Goal: Transaction & Acquisition: Purchase product/service

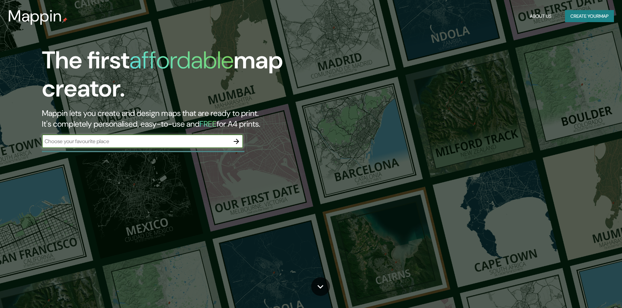
click at [128, 144] on input "text" at bounding box center [136, 141] width 188 height 8
click at [100, 142] on input "text" at bounding box center [136, 141] width 188 height 8
type input "[US_STATE][GEOGRAPHIC_DATA]"
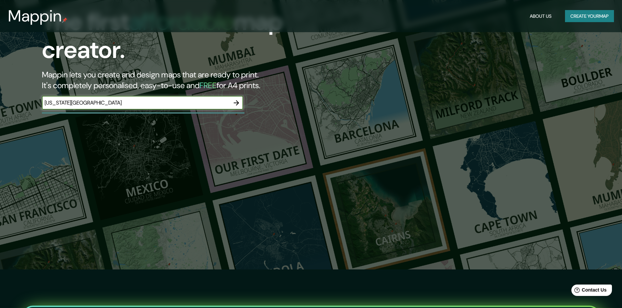
scroll to position [34, 0]
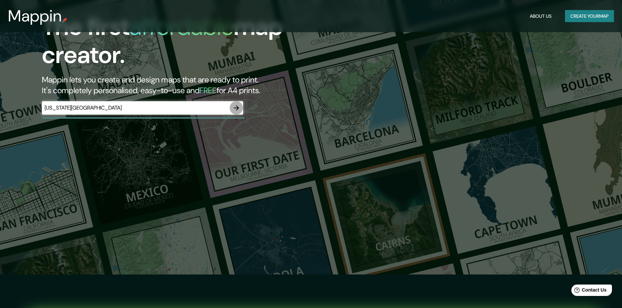
click at [239, 107] on icon "button" at bounding box center [236, 108] width 8 height 8
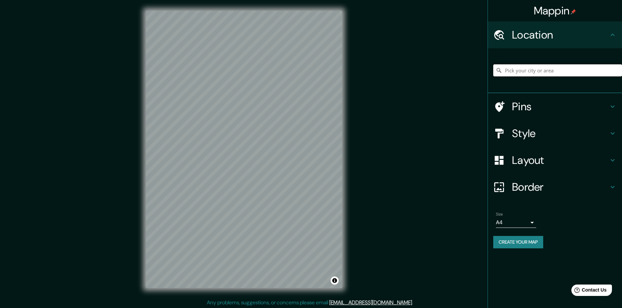
click at [548, 68] on input "Pick your city or area" at bounding box center [557, 70] width 129 height 12
click at [573, 45] on div "Location" at bounding box center [555, 34] width 134 height 27
click at [537, 70] on input "Pick your city or area" at bounding box center [557, 70] width 129 height 12
type input "[US_STATE][GEOGRAPHIC_DATA], [US_STATE], [GEOGRAPHIC_DATA]"
click at [533, 102] on h4 "Pins" at bounding box center [560, 106] width 97 height 13
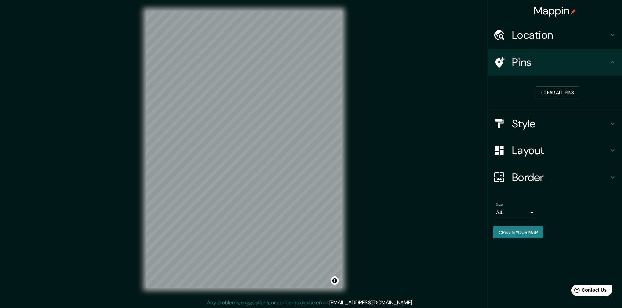
click at [604, 98] on div "Clear all pins" at bounding box center [558, 93] width 118 height 12
click at [592, 121] on h4 "Style" at bounding box center [560, 123] width 97 height 13
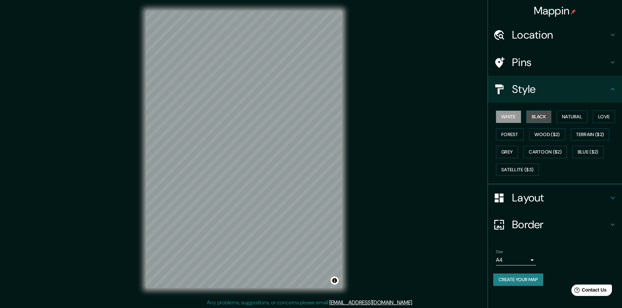
click at [536, 116] on button "Black" at bounding box center [539, 117] width 25 height 12
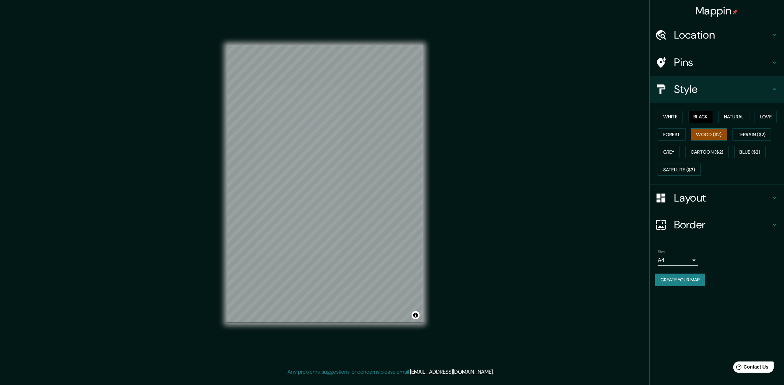
click at [627, 132] on button "Wood ($2)" at bounding box center [709, 134] width 36 height 12
click at [627, 157] on button "Blue ($2)" at bounding box center [750, 152] width 32 height 12
click at [627, 170] on button "Satellite ($3)" at bounding box center [679, 170] width 43 height 12
click at [627, 152] on button "Grey" at bounding box center [669, 152] width 22 height 12
click at [627, 150] on button "Cartoon ($2)" at bounding box center [707, 152] width 44 height 12
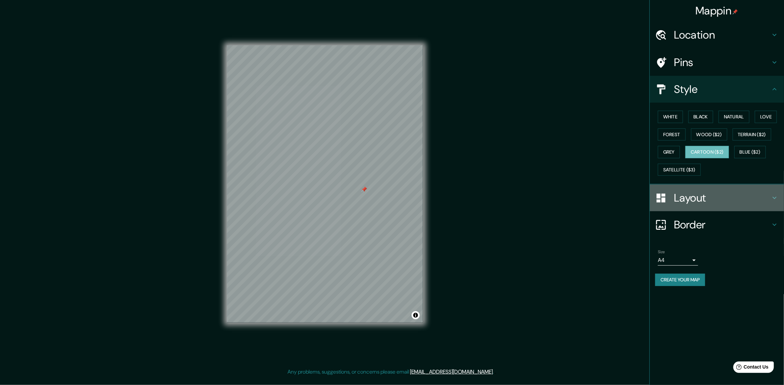
click at [627, 197] on h4 "Layout" at bounding box center [722, 197] width 97 height 13
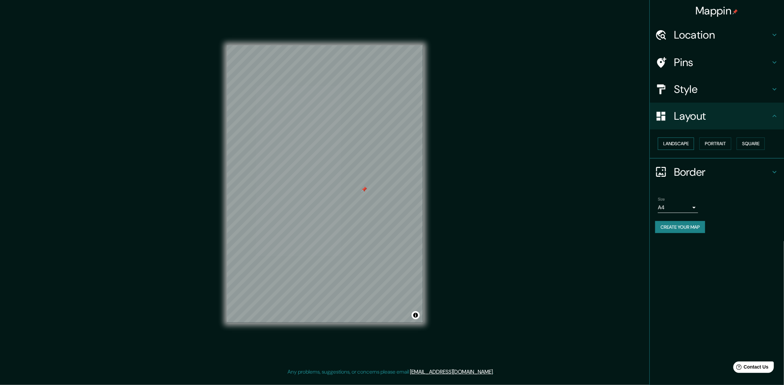
click at [627, 142] on button "Landscape" at bounding box center [676, 143] width 36 height 12
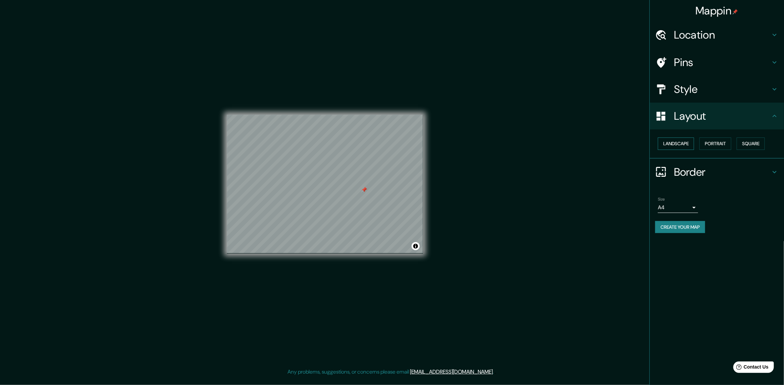
click at [627, 142] on button "Landscape" at bounding box center [676, 143] width 36 height 12
click at [627, 144] on button "Portrait" at bounding box center [715, 143] width 32 height 12
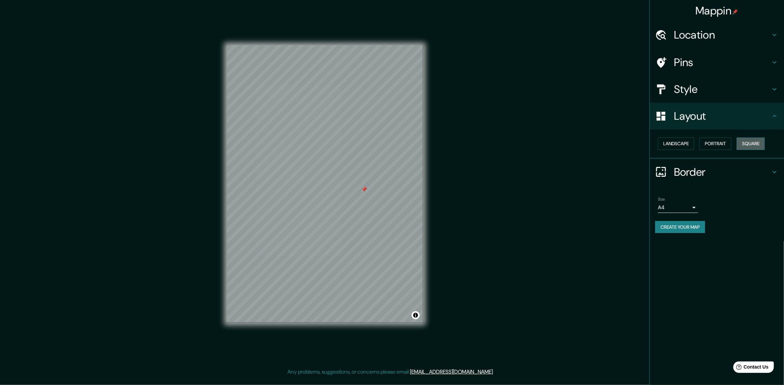
click at [627, 146] on button "Square" at bounding box center [750, 143] width 28 height 12
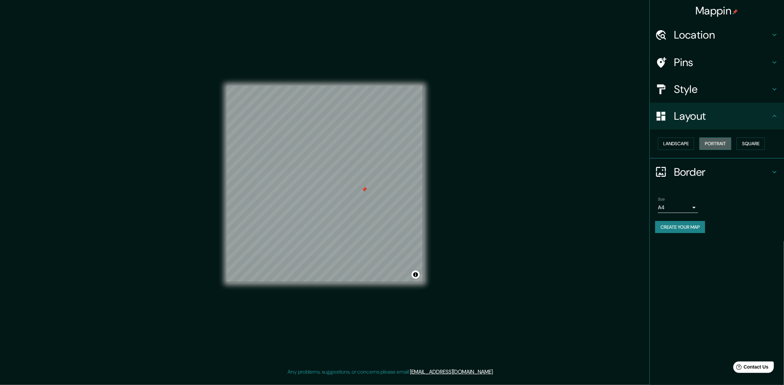
click at [627, 145] on button "Portrait" at bounding box center [715, 143] width 32 height 12
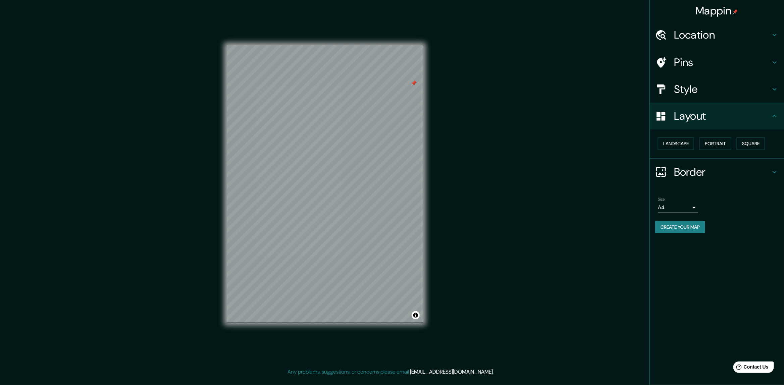
click at [627, 205] on body "Mappin Location [US_STATE][GEOGRAPHIC_DATA], [US_STATE], [GEOGRAPHIC_DATA] [US_…" at bounding box center [392, 192] width 784 height 385
click at [627, 228] on li "A3" at bounding box center [678, 233] width 40 height 12
click at [627, 207] on body "Mappin Location [US_STATE][GEOGRAPHIC_DATA], [US_STATE], [GEOGRAPHIC_DATA] [US_…" at bounding box center [392, 192] width 784 height 385
click at [627, 217] on li "A4" at bounding box center [678, 221] width 40 height 12
click at [627, 205] on body "Mappin Location [US_STATE][GEOGRAPHIC_DATA], [US_STATE], [GEOGRAPHIC_DATA] [US_…" at bounding box center [392, 192] width 784 height 385
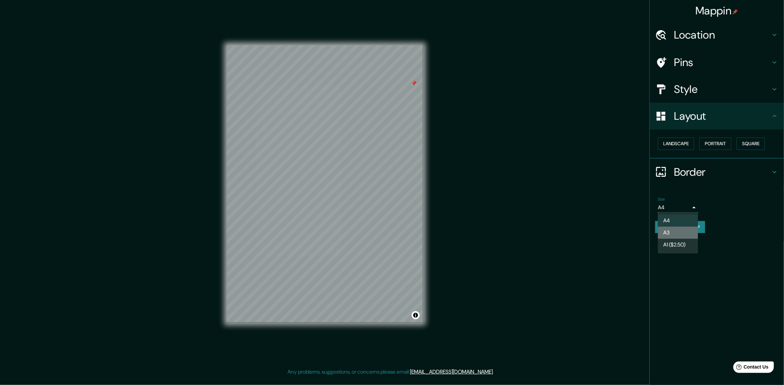
click at [627, 234] on li "A3" at bounding box center [678, 233] width 40 height 12
type input "a4"
click at [627, 174] on h4 "Border" at bounding box center [722, 171] width 97 height 13
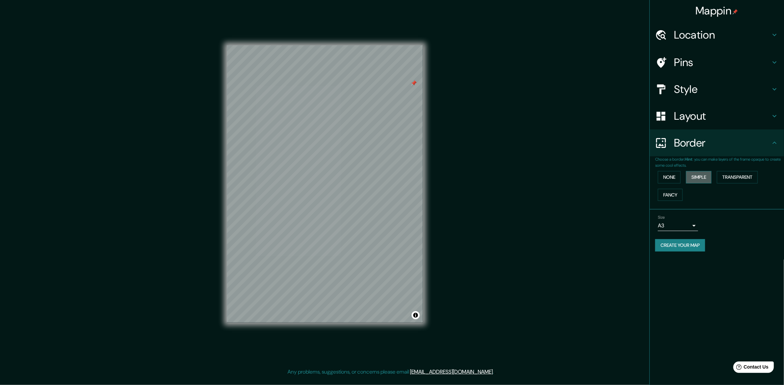
click at [627, 179] on button "Simple" at bounding box center [698, 177] width 25 height 12
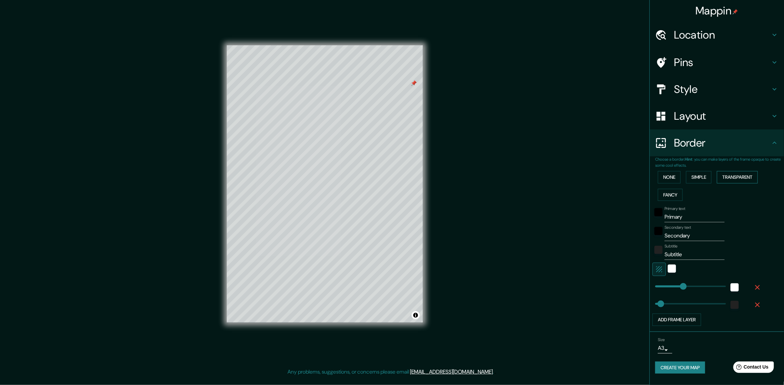
click at [627, 174] on button "Transparent" at bounding box center [737, 177] width 41 height 12
click at [627, 178] on button "None" at bounding box center [669, 177] width 23 height 12
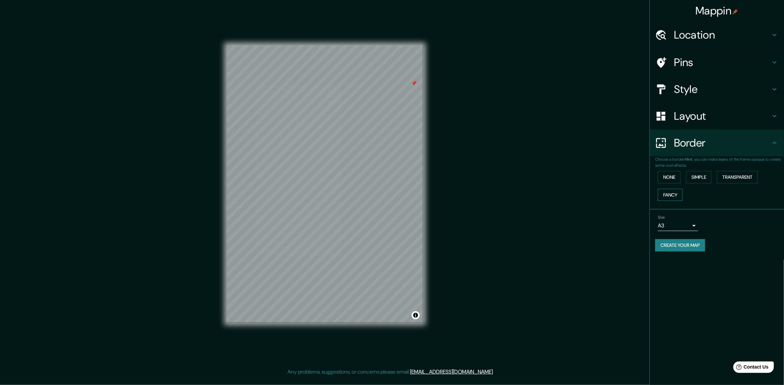
click at [627, 193] on button "Fancy" at bounding box center [670, 195] width 25 height 12
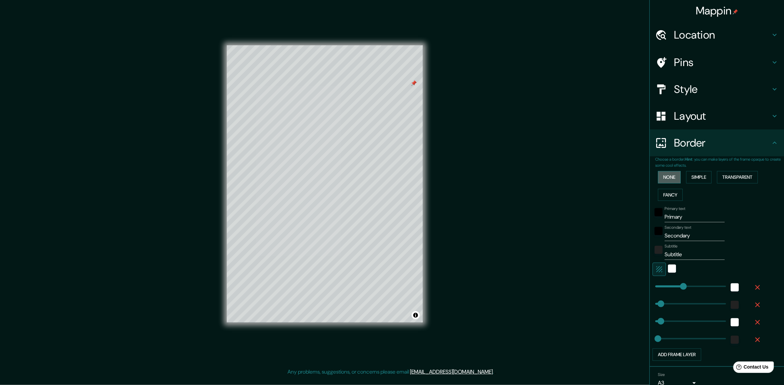
click at [627, 182] on button "None" at bounding box center [669, 177] width 23 height 12
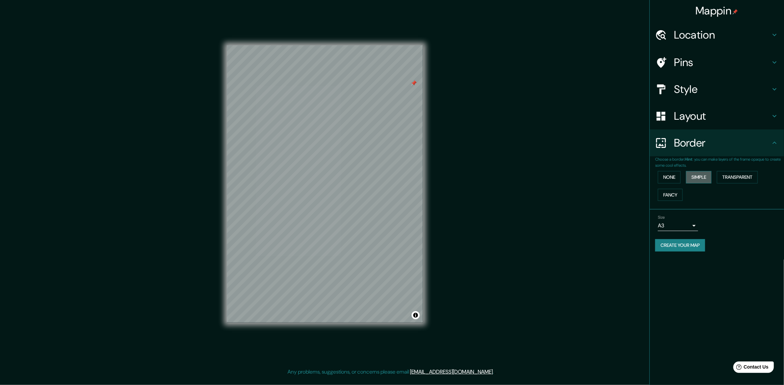
click at [627, 179] on button "Simple" at bounding box center [698, 177] width 25 height 12
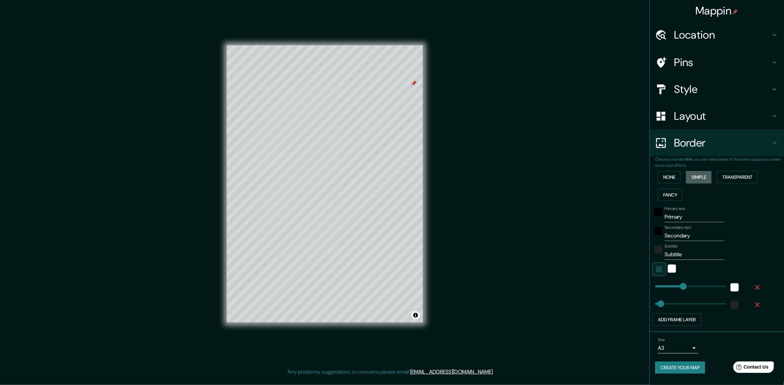
click at [627, 179] on button "Simple" at bounding box center [698, 177] width 25 height 12
type input "47"
drag, startPoint x: 672, startPoint y: 179, endPoint x: 677, endPoint y: 183, distance: 6.8
click at [627, 179] on button "None" at bounding box center [669, 177] width 23 height 12
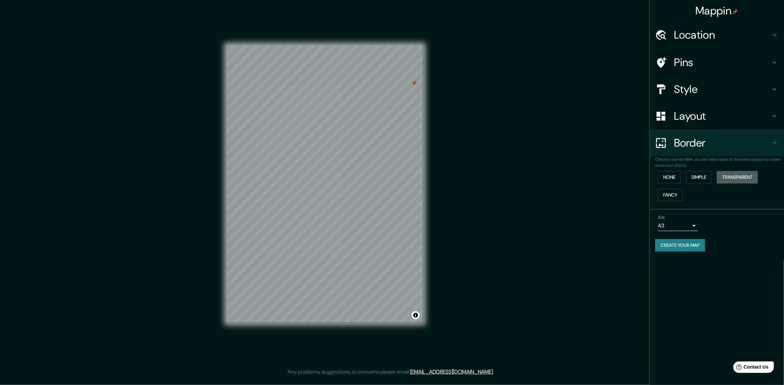
click at [627, 174] on button "Transparent" at bounding box center [737, 177] width 41 height 12
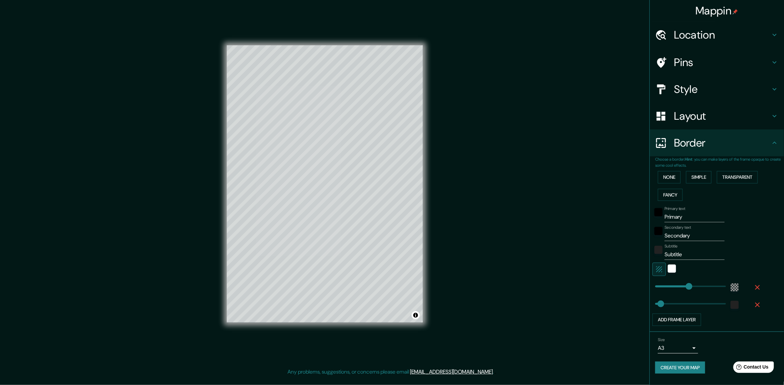
click at [627, 173] on div "None Simple Transparent Fancy" at bounding box center [719, 185] width 129 height 35
click at [627, 175] on button "None" at bounding box center [669, 177] width 23 height 12
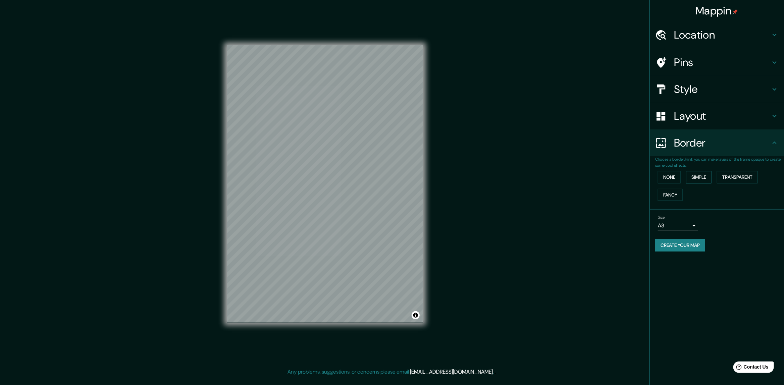
click at [627, 176] on button "Simple" at bounding box center [698, 177] width 25 height 12
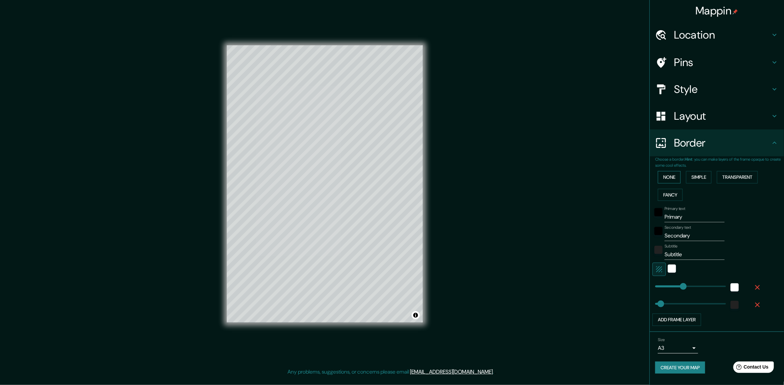
click at [627, 178] on button "None" at bounding box center [669, 177] width 23 height 12
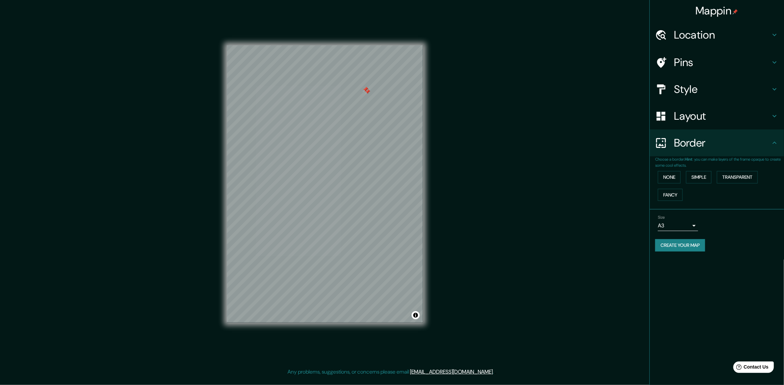
click at [627, 66] on h4 "Pins" at bounding box center [722, 62] width 97 height 13
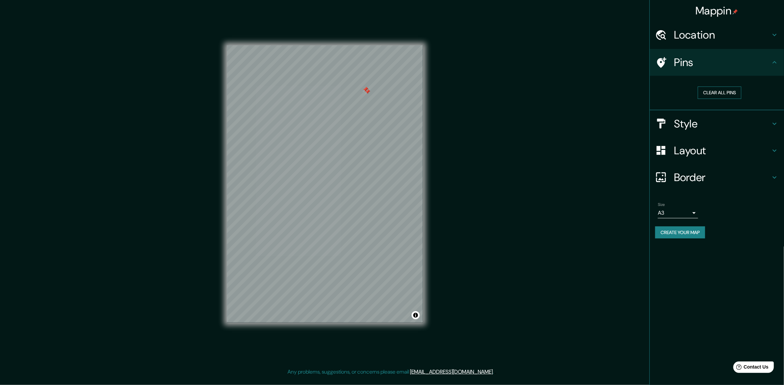
click at [627, 90] on button "Clear all pins" at bounding box center [720, 93] width 44 height 12
click at [627, 233] on button "Create your map" at bounding box center [680, 232] width 50 height 12
click at [627, 235] on button "Create your map" at bounding box center [680, 232] width 50 height 12
click at [627, 129] on h4 "Style" at bounding box center [722, 123] width 97 height 13
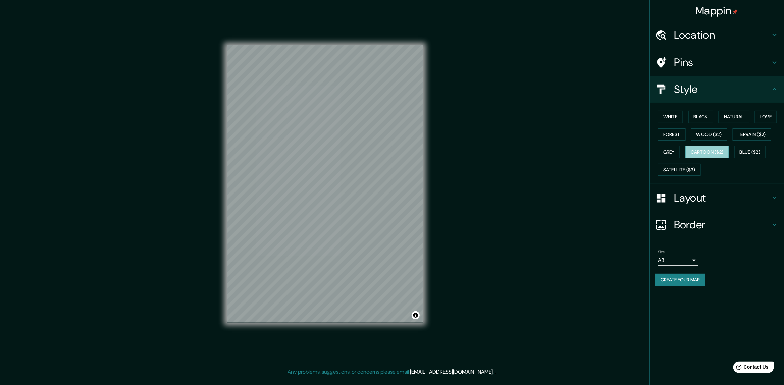
click at [627, 149] on button "Cartoon ($2)" at bounding box center [707, 152] width 44 height 12
click at [627, 279] on button "Create your map" at bounding box center [680, 280] width 50 height 12
click at [627, 282] on div "Create your map" at bounding box center [716, 280] width 123 height 12
click at [474, 78] on div "Mappin Location [US_STATE][GEOGRAPHIC_DATA], [US_STATE], [GEOGRAPHIC_DATA] [US_…" at bounding box center [392, 189] width 784 height 379
click at [627, 262] on div "Mappin Location [US_STATE][GEOGRAPHIC_DATA], [US_STATE], [GEOGRAPHIC_DATA] [US_…" at bounding box center [392, 189] width 784 height 379
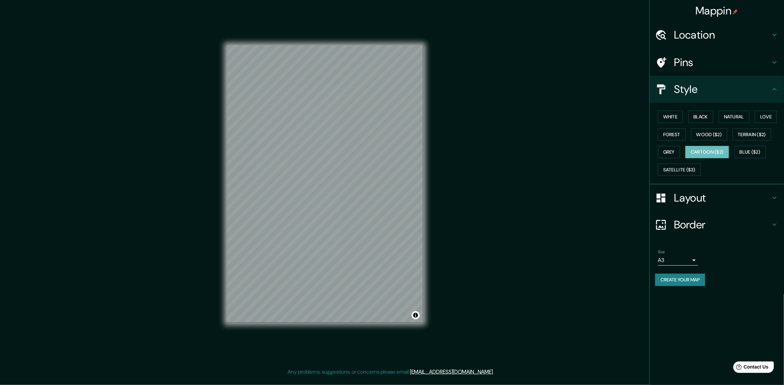
click at [627, 199] on h4 "Layout" at bounding box center [722, 197] width 97 height 13
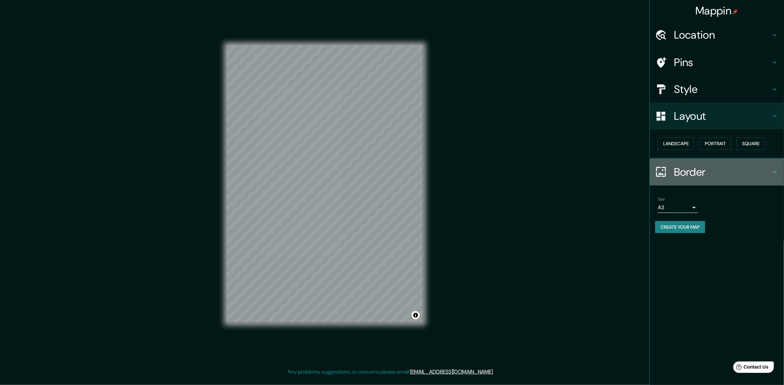
click at [627, 171] on h4 "Border" at bounding box center [722, 171] width 97 height 13
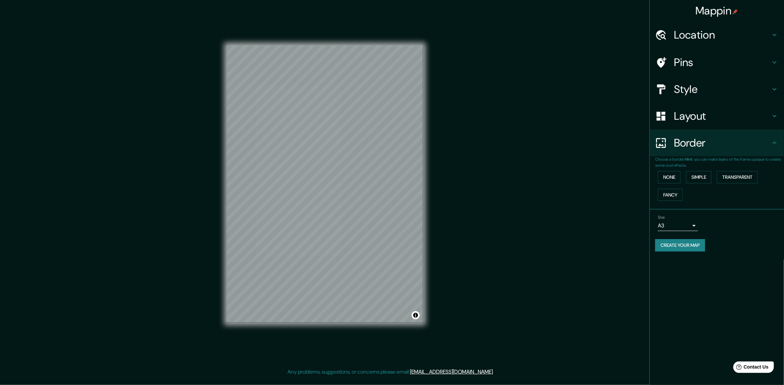
click at [627, 146] on h4 "Border" at bounding box center [722, 142] width 97 height 13
click at [586, 192] on div "Mappin Location [US_STATE][GEOGRAPHIC_DATA], [US_STATE], [GEOGRAPHIC_DATA] [US_…" at bounding box center [392, 189] width 784 height 379
click at [627, 34] on h4 "Location" at bounding box center [722, 34] width 97 height 13
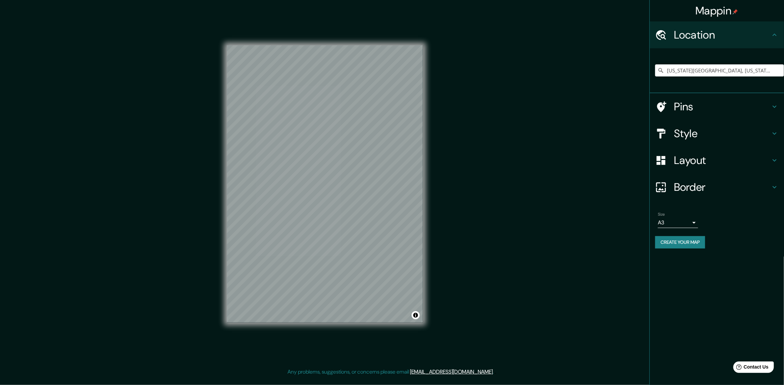
click at [627, 36] on h4 "Location" at bounding box center [722, 34] width 97 height 13
click at [577, 169] on div "Mappin Location [US_STATE][GEOGRAPHIC_DATA], [US_STATE], [GEOGRAPHIC_DATA] [US_…" at bounding box center [392, 189] width 784 height 379
click at [627, 238] on button "Create your map" at bounding box center [680, 242] width 50 height 12
click at [627, 238] on div "Create your map" at bounding box center [716, 242] width 123 height 12
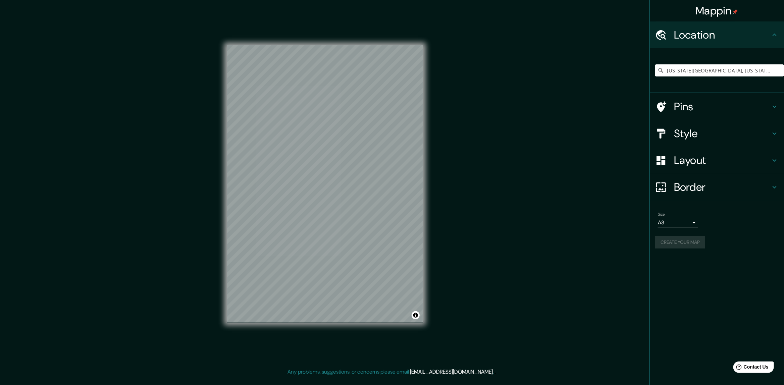
click at [627, 238] on div "Create your map" at bounding box center [716, 242] width 123 height 12
click at [524, 50] on div "Mappin Location [US_STATE][GEOGRAPHIC_DATA], [US_STATE], [GEOGRAPHIC_DATA] [US_…" at bounding box center [392, 189] width 784 height 379
drag, startPoint x: 507, startPoint y: 147, endPoint x: 664, endPoint y: 166, distance: 158.1
click at [508, 148] on div "Mappin Location [US_STATE][GEOGRAPHIC_DATA], [US_STATE], [GEOGRAPHIC_DATA] [US_…" at bounding box center [392, 189] width 784 height 379
